Goal: Information Seeking & Learning: Learn about a topic

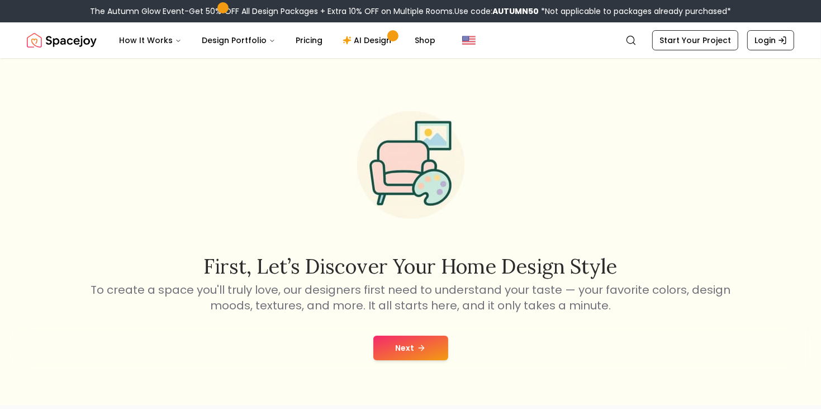
click at [428, 354] on button "Next" at bounding box center [410, 347] width 75 height 25
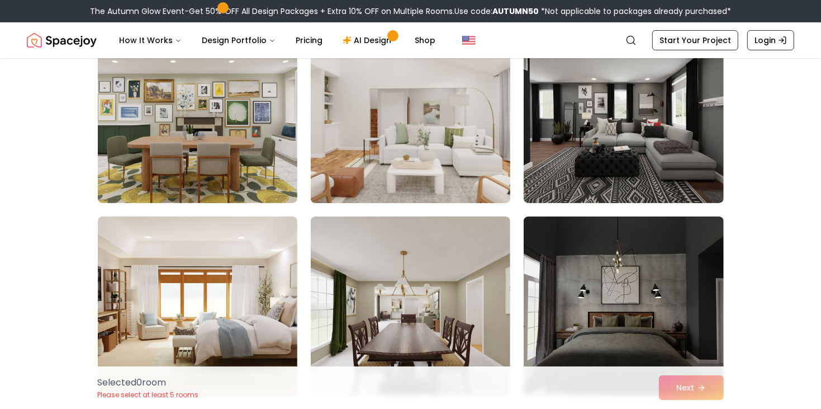
scroll to position [130, 0]
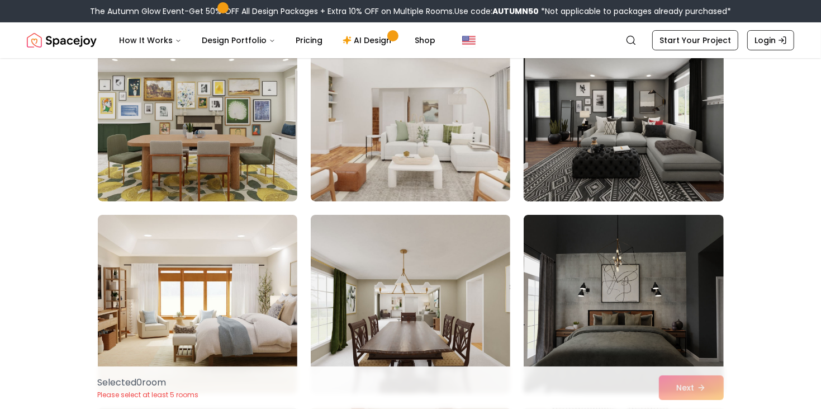
click at [605, 187] on img at bounding box center [624, 112] width 210 height 188
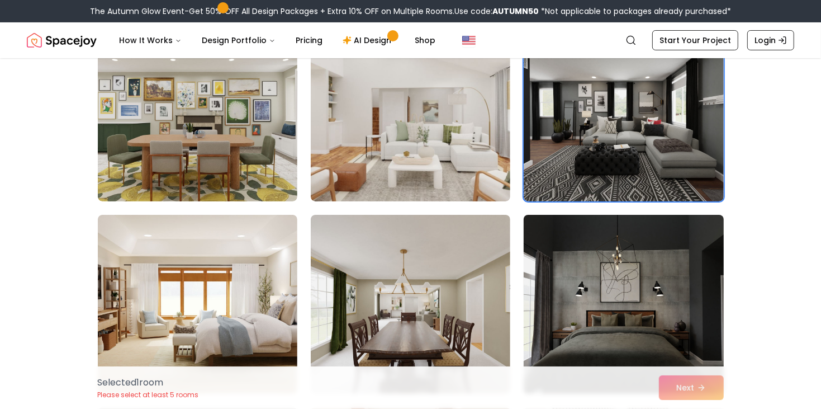
click at [587, 264] on img at bounding box center [624, 304] width 210 height 188
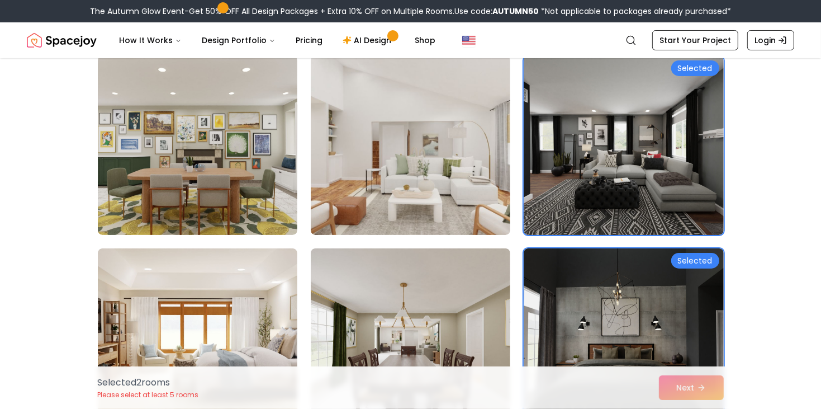
scroll to position [101, 0]
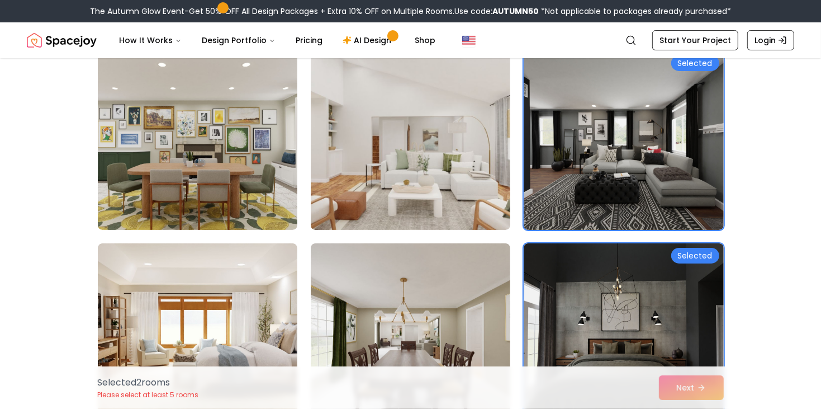
click at [582, 272] on img at bounding box center [624, 332] width 200 height 179
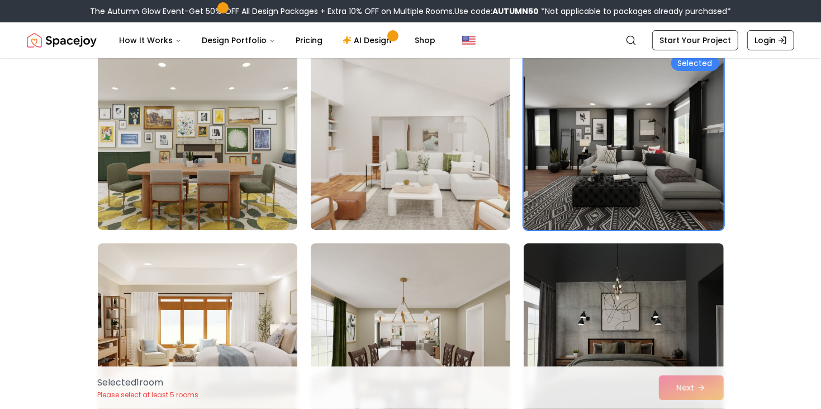
click at [589, 163] on img at bounding box center [624, 140] width 210 height 188
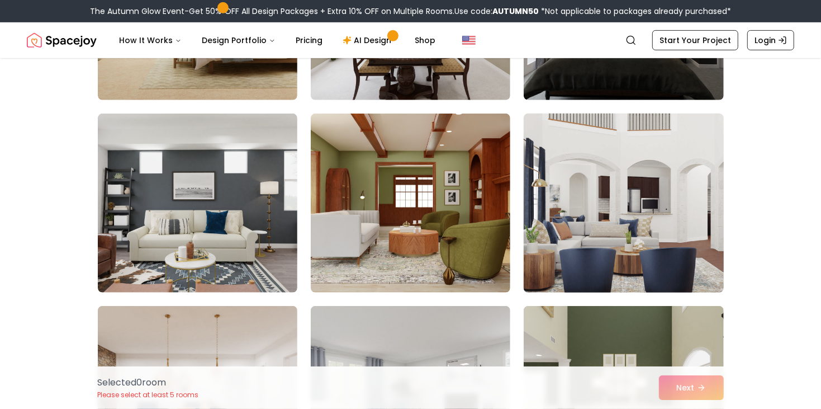
click at [600, 185] on img at bounding box center [624, 203] width 210 height 188
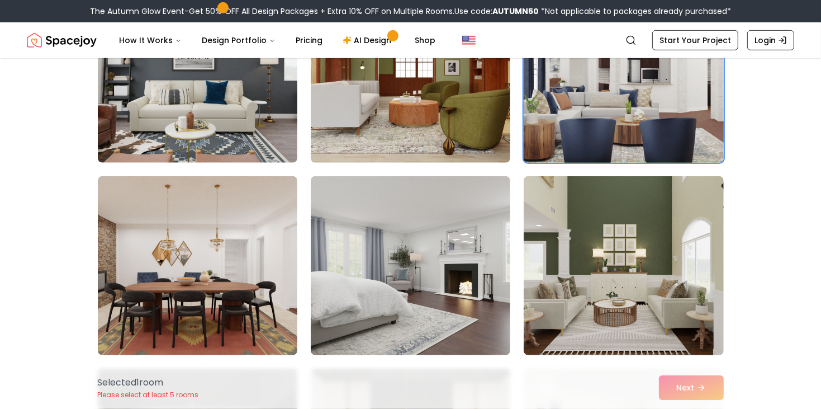
scroll to position [585, 0]
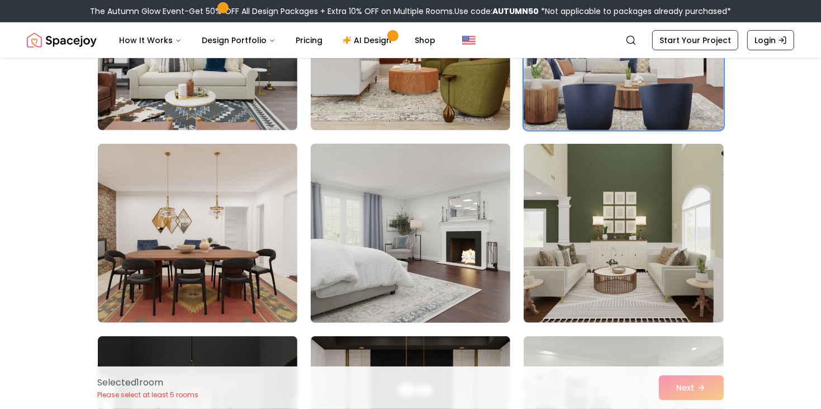
click at [442, 230] on img at bounding box center [411, 233] width 210 height 188
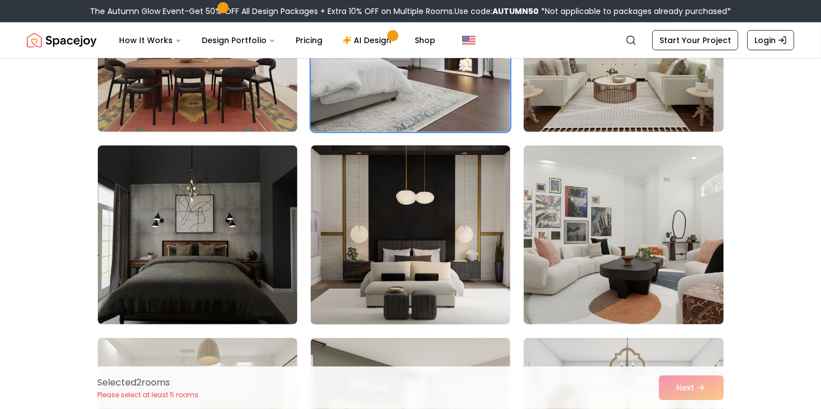
scroll to position [777, 0]
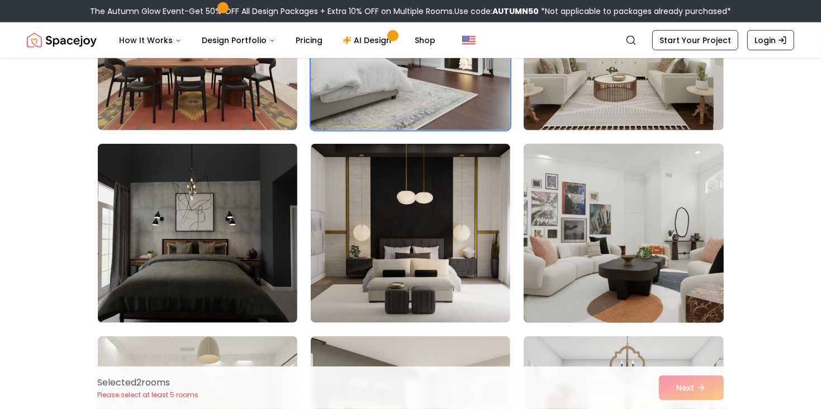
click at [561, 248] on img at bounding box center [624, 233] width 210 height 188
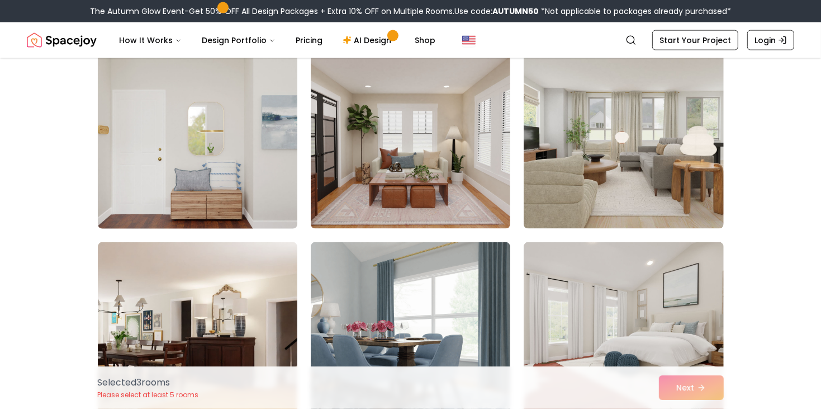
scroll to position [1257, 0]
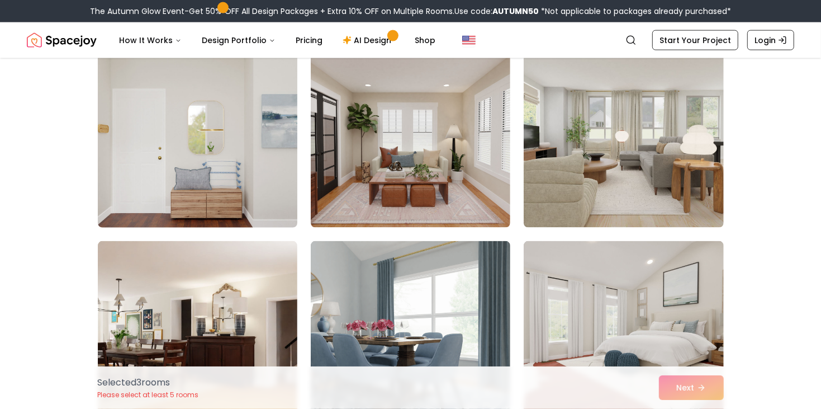
click at [219, 210] on img at bounding box center [198, 138] width 210 height 188
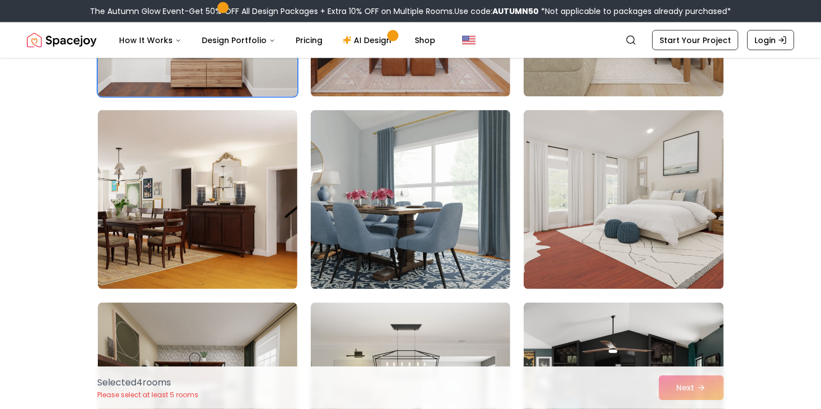
scroll to position [1391, 0]
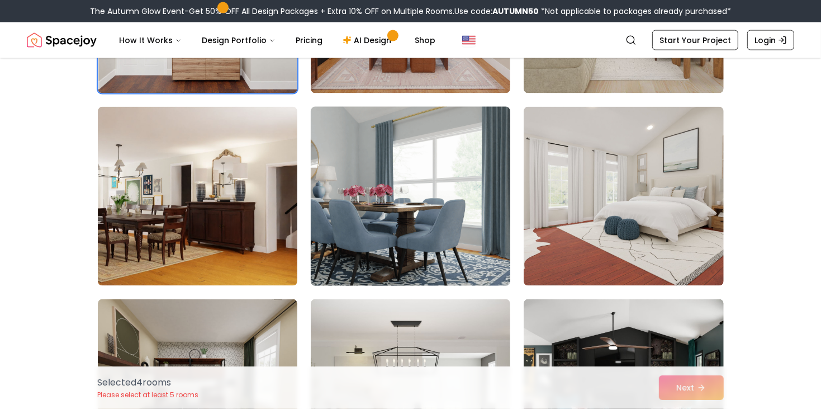
click at [389, 224] on img at bounding box center [411, 196] width 210 height 188
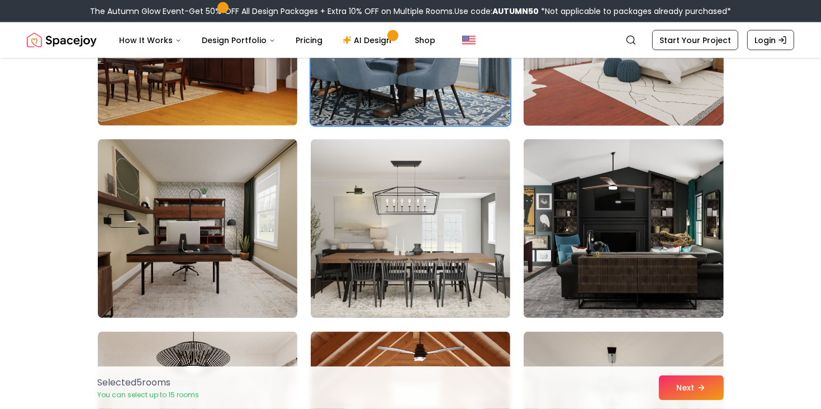
scroll to position [1554, 0]
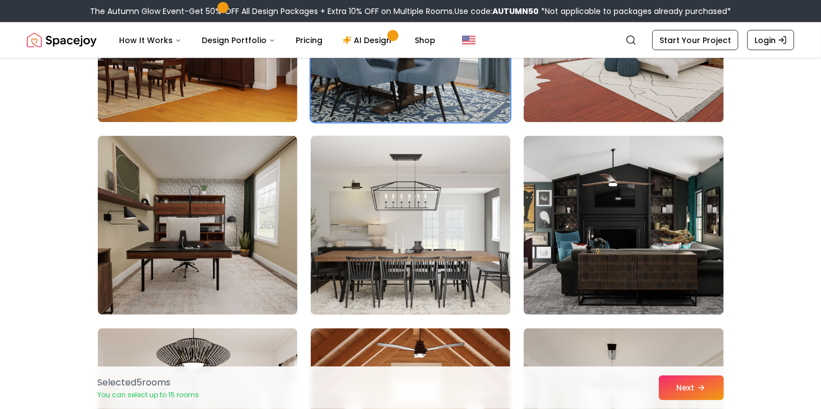
click at [414, 215] on img at bounding box center [411, 225] width 210 height 188
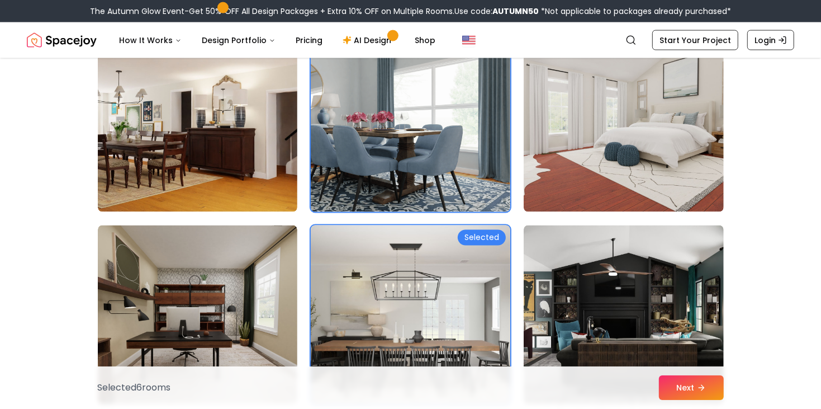
scroll to position [1463, 0]
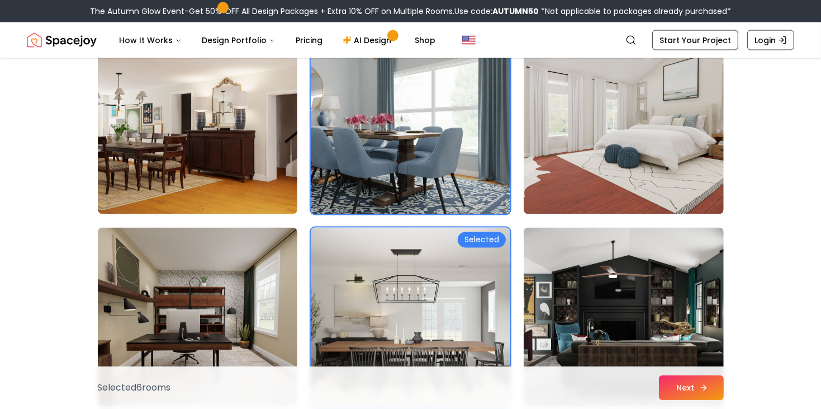
click at [679, 390] on button "Next" at bounding box center [691, 387] width 65 height 25
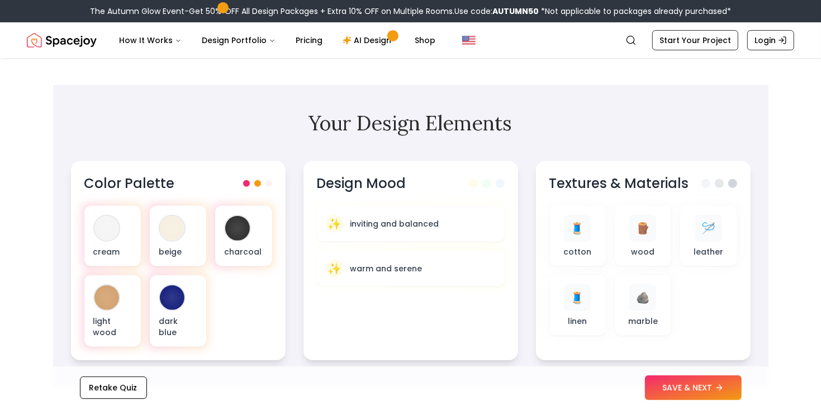
scroll to position [301, 0]
